Goal: Task Accomplishment & Management: Use online tool/utility

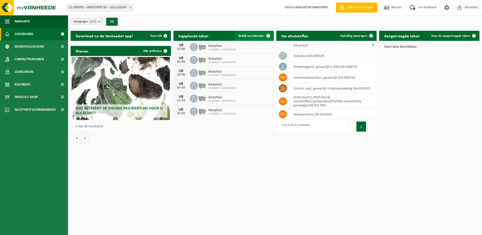
click at [246, 35] on span "Bekijk uw kalender" at bounding box center [252, 35] width 26 height 3
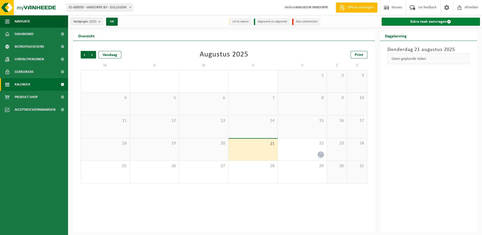
click at [441, 21] on link "Extra taak aanvragen" at bounding box center [431, 22] width 99 height 8
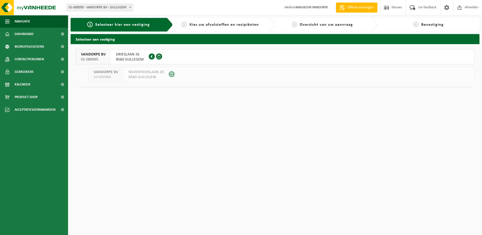
click at [95, 59] on span "01-089095" at bounding box center [93, 59] width 25 height 5
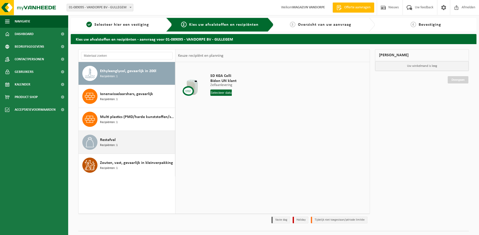
click at [106, 147] on span "Recipiënten: 1" at bounding box center [109, 145] width 18 height 5
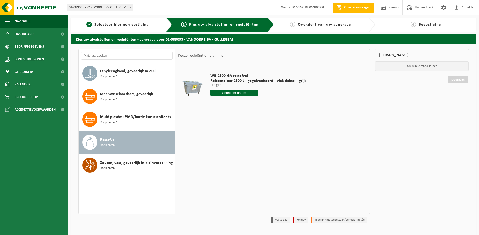
click at [220, 92] on input "text" at bounding box center [234, 93] width 48 height 6
click at [251, 155] on div "29" at bounding box center [250, 154] width 9 height 8
type input "Van [DATE]"
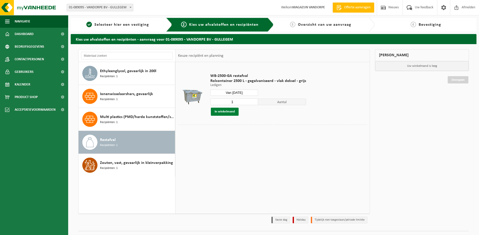
click at [228, 112] on button "In winkelmand" at bounding box center [225, 112] width 28 height 8
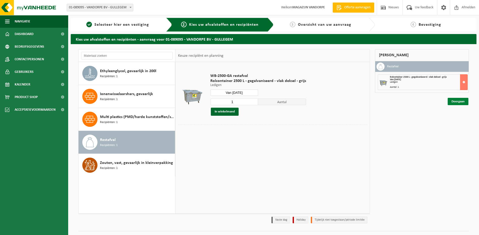
click at [459, 102] on link "Doorgaan" at bounding box center [457, 101] width 21 height 7
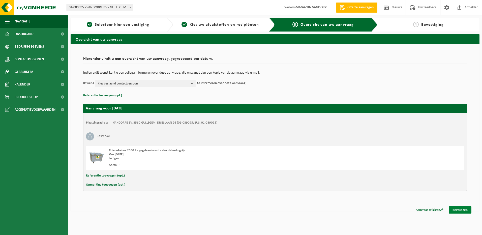
click at [460, 209] on link "Bevestigen" at bounding box center [460, 209] width 23 height 7
click at [460, 211] on link "Bevestigen" at bounding box center [460, 209] width 23 height 7
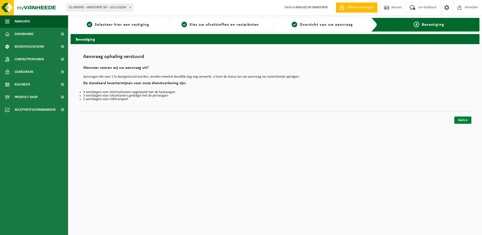
click at [462, 121] on link "Sluiten" at bounding box center [463, 120] width 17 height 7
